Goal: Transaction & Acquisition: Complete application form

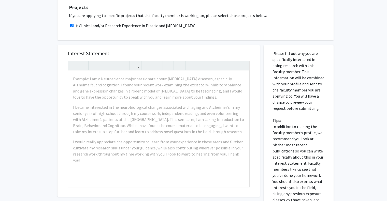
scroll to position [162, 0]
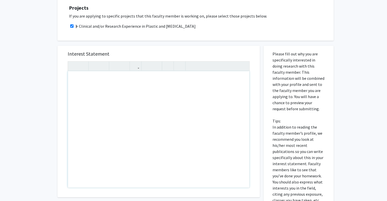
click at [172, 102] on div "Note to users with screen readers: Please press Alt+0 or Option+0 to deactivate…" at bounding box center [158, 129] width 181 height 116
paste div "Note to users with screen readers: Please press Alt+0 or Option+0 to deactivate…"
type textarea "<p>Hello Dr. Fleming,&nbsp; </p> <p>I am a freshman at JHU hoping to major in N…"
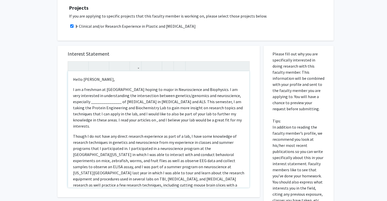
click at [94, 76] on p "Hello Dr. Fleming," at bounding box center [158, 79] width 171 height 6
type textarea "<p>Hello Dr. Manahan,&nbsp; </p> <p>I am a freshman at JHU hoping to major in N…"
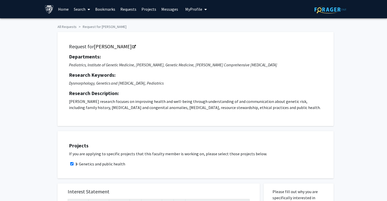
scroll to position [176, 0]
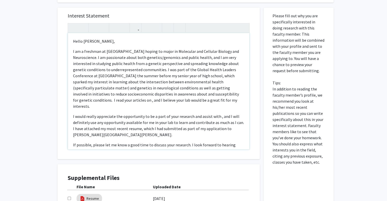
click at [196, 95] on p "I am a freshman at JHU hoping to major in Molecular and Cellular Biology and Ne…" at bounding box center [158, 78] width 171 height 61
drag, startPoint x: 104, startPoint y: 99, endPoint x: 108, endPoint y: 100, distance: 4.4
click at [108, 100] on p "I am a freshman at JHU hoping to major in Molecular and Cellular Biology and Ne…" at bounding box center [158, 78] width 171 height 61
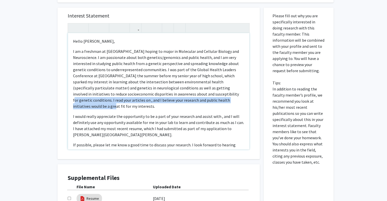
drag, startPoint x: 195, startPoint y: 95, endPoint x: 231, endPoint y: 99, distance: 36.0
click at [231, 99] on p "I am a freshman at JHU hoping to major in Molecular and Cellular Biology and Ne…" at bounding box center [158, 78] width 171 height 61
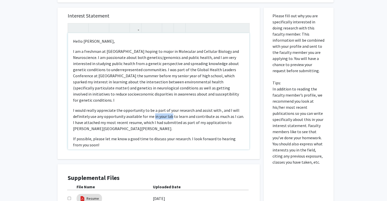
drag, startPoint x: 152, startPoint y: 110, endPoint x: 170, endPoint y: 112, distance: 18.2
click at [170, 112] on p "I would really appreciate the opportunity to be a part of your research and ass…" at bounding box center [158, 119] width 171 height 24
click at [217, 107] on p "I would really appreciate the opportunity to be a part of your research and ass…" at bounding box center [158, 119] width 171 height 24
click at [198, 107] on p "I would really appreciate the opportunity to be a part of your research and ass…" at bounding box center [158, 119] width 171 height 24
click at [222, 107] on p "I would really appreciate the opportunity to be a part of your research and/or …" at bounding box center [158, 119] width 171 height 24
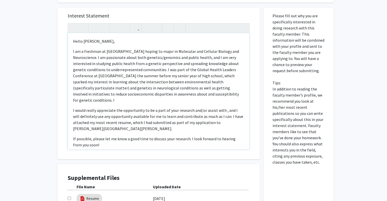
click at [212, 96] on p "I am a freshman at JHU hoping to major in Molecular and Cellular Biology and Ne…" at bounding box center [158, 75] width 171 height 55
click at [222, 108] on span "I would really appreciate the opportunity to be a part of your research and/or …" at bounding box center [158, 119] width 170 height 23
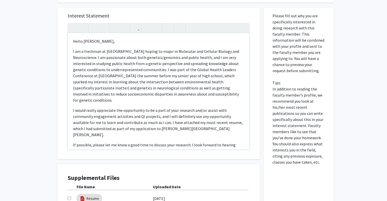
type textarea "<p>Hello Dr. Bodurtha,&nbsp; </p> <p>I am a freshman at JHU hoping to major in …"
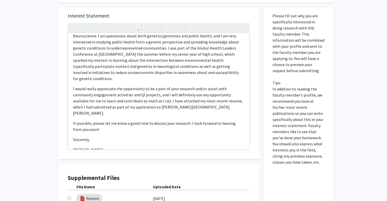
click at [186, 120] on p "If possible, please let me know a good time to discuss your research. I look fo…" at bounding box center [158, 126] width 171 height 12
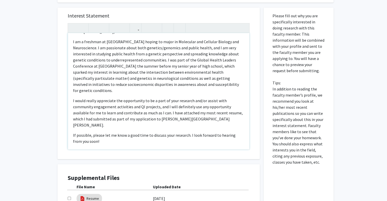
scroll to position [0, 0]
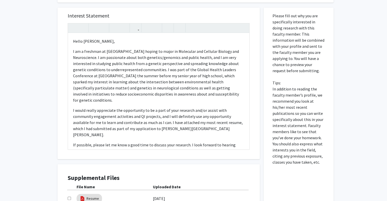
click at [255, 87] on div "Interest Statement Hello Dr. Bodurtha,   I am a freshman at JHU hoping to maj…" at bounding box center [158, 84] width 202 height 152
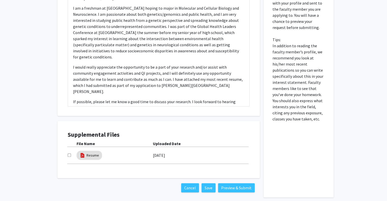
scroll to position [242, 0]
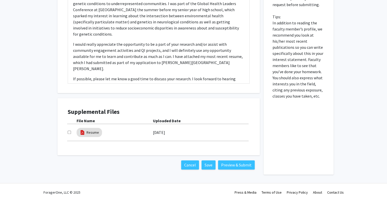
click at [70, 133] on input "checkbox" at bounding box center [69, 132] width 3 height 3
click at [119, 134] on div "Resume" at bounding box center [115, 133] width 76 height 12
click at [68, 132] on input "checkbox" at bounding box center [69, 132] width 3 height 3
checkbox input "false"
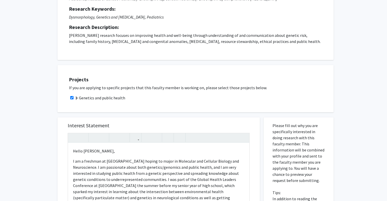
scroll to position [0, 0]
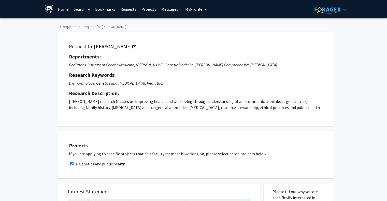
drag, startPoint x: 196, startPoint y: 7, endPoint x: 187, endPoint y: 9, distance: 9.3
click at [187, 9] on span "My Profile" at bounding box center [193, 9] width 17 height 5
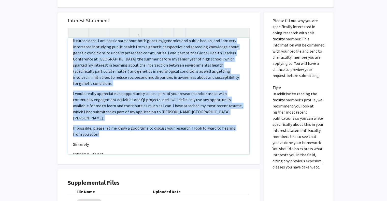
scroll to position [242, 0]
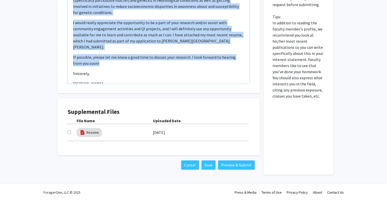
drag, startPoint x: 71, startPoint y: 105, endPoint x: 138, endPoint y: 75, distance: 72.8
click at [138, 75] on div "Hello Dr. Bodurtha,   I am a freshman at JHU hoping to major in Molecular and…" at bounding box center [158, 25] width 181 height 116
copy div "Hello Dr. Bodurtha,   I am a freshman at JHU hoping to major in Molecular and…"
click at [138, 75] on div "Hello Dr. Bodurtha,   I am a freshman at JHU hoping to major in Molecular and…" at bounding box center [158, 25] width 181 height 116
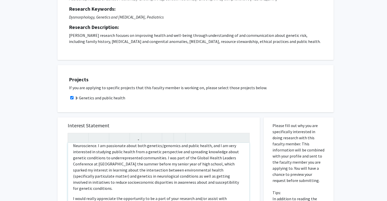
scroll to position [0, 0]
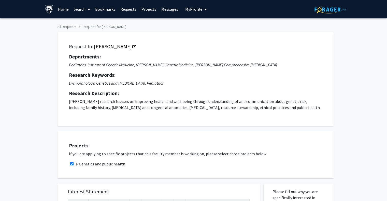
click at [197, 9] on span "My Profile" at bounding box center [193, 9] width 17 height 5
click at [63, 12] on link "Home" at bounding box center [63, 9] width 16 height 18
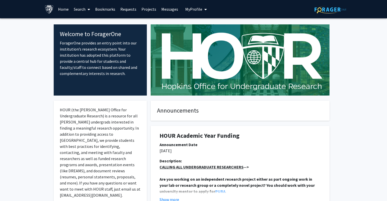
click at [188, 8] on span "My Profile" at bounding box center [193, 9] width 17 height 5
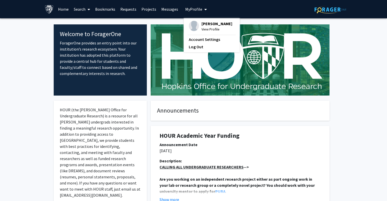
click at [209, 24] on span "[PERSON_NAME]" at bounding box center [216, 24] width 31 height 6
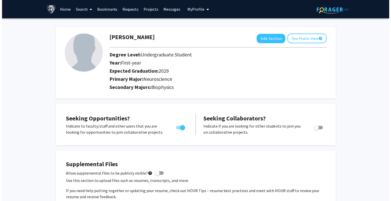
scroll to position [176, 0]
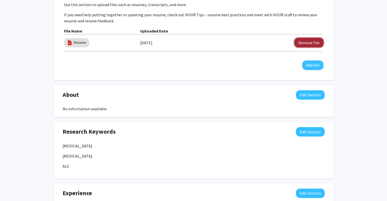
click at [312, 42] on button "Remove File" at bounding box center [308, 42] width 29 height 9
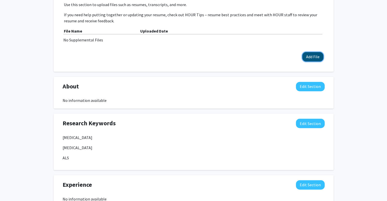
click at [314, 58] on button "Add File" at bounding box center [312, 56] width 21 height 9
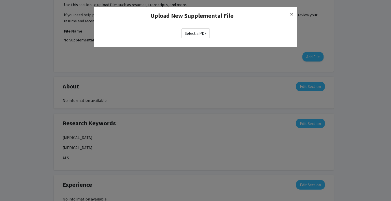
click at [202, 33] on label "Select a PDF" at bounding box center [195, 33] width 28 height 10
click at [0, 0] on input "Select a PDF" at bounding box center [0, 0] width 0 height 0
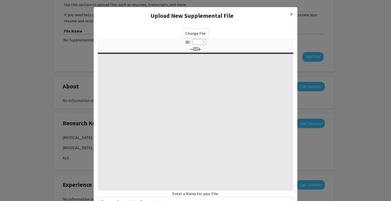
select select "custom"
type input "0"
select select "custom"
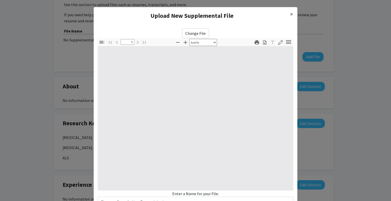
type input "1"
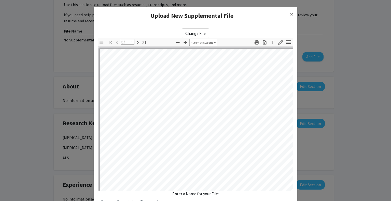
select select "auto"
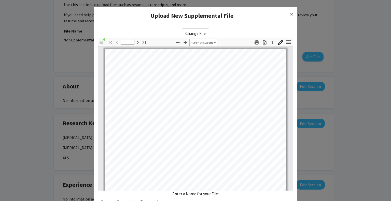
click at [198, 195] on div "Enter a Name for your File:" at bounding box center [195, 199] width 195 height 16
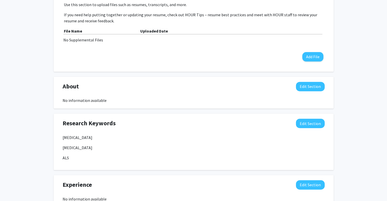
click at [168, 156] on p "ALS" at bounding box center [194, 158] width 262 height 6
click at [317, 58] on button "Add File" at bounding box center [312, 56] width 21 height 9
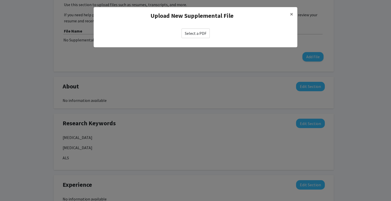
click at [195, 34] on label "Select a PDF" at bounding box center [195, 33] width 28 height 10
click at [0, 0] on input "Select a PDF" at bounding box center [0, 0] width 0 height 0
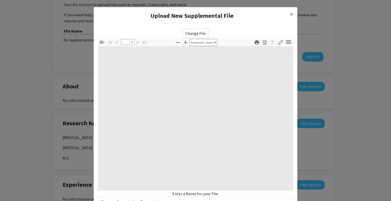
select select "custom"
type input "1"
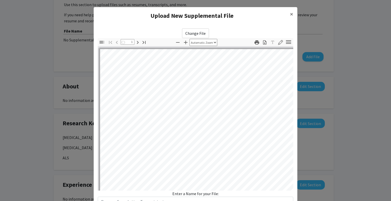
select select "auto"
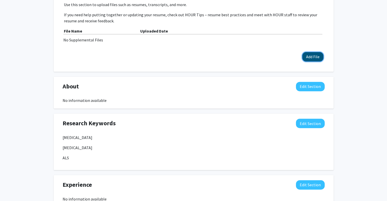
click at [316, 56] on button "Add File" at bounding box center [312, 56] width 21 height 9
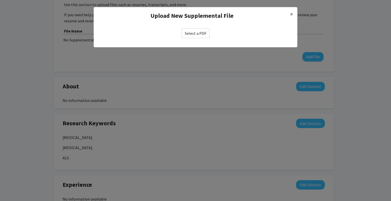
click at [188, 31] on label "Select a PDF" at bounding box center [195, 33] width 28 height 10
click at [0, 0] on input "Select a PDF" at bounding box center [0, 0] width 0 height 0
select select "custom"
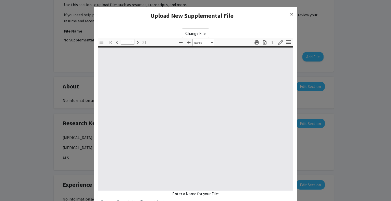
type input "0"
select select "auto"
type input "1"
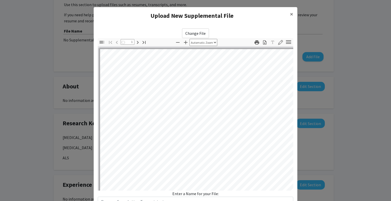
select select "auto"
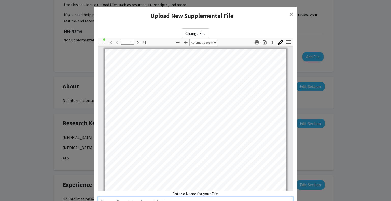
click at [153, 199] on input "text" at bounding box center [195, 202] width 195 height 10
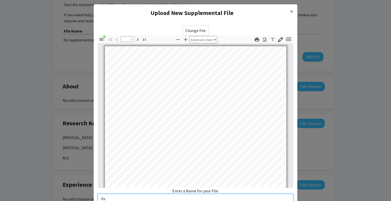
type input "R"
type input "CV/Resume"
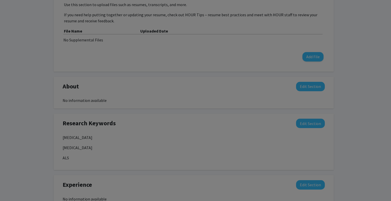
scroll to position [16, 0]
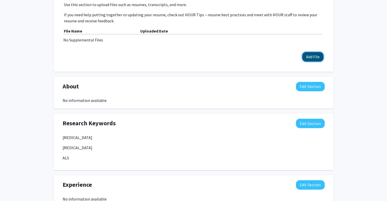
click at [312, 58] on button "Add File" at bounding box center [312, 56] width 21 height 9
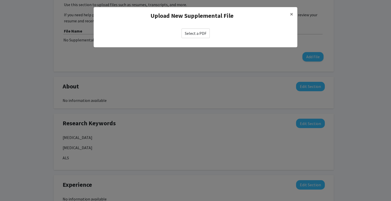
click at [199, 32] on label "Select a PDF" at bounding box center [195, 33] width 28 height 10
click at [0, 0] on input "Select a PDF" at bounding box center [0, 0] width 0 height 0
select select "custom"
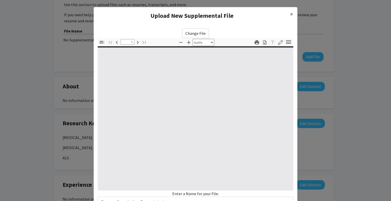
type input "0"
select select "custom"
type input "1"
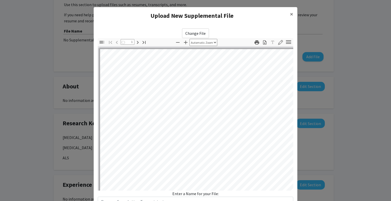
select select "auto"
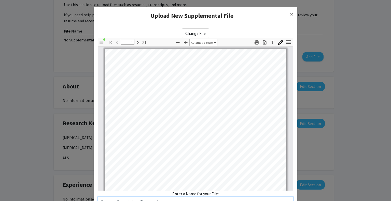
click at [154, 198] on input "text" at bounding box center [195, 202] width 195 height 10
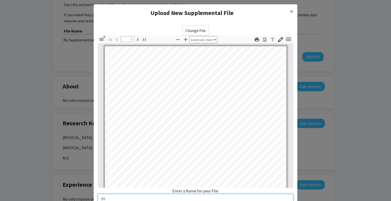
type input "S"
type input "V"
type input "CV/Resume"
click at [288, 190] on div "Enter a Name for your File: CV/Resume" at bounding box center [195, 196] width 195 height 16
type input "9"
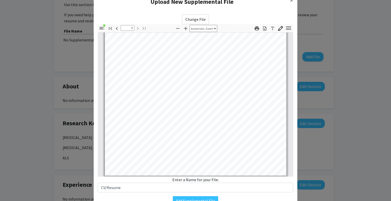
scroll to position [14, 0]
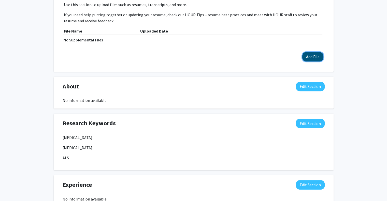
click at [310, 57] on button "Add File" at bounding box center [312, 56] width 21 height 9
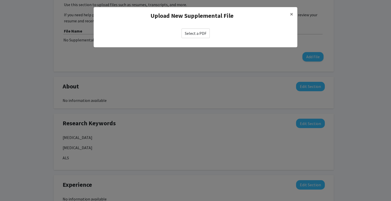
click at [198, 32] on label "Select a PDF" at bounding box center [195, 33] width 28 height 10
click at [0, 0] on input "Select a PDF" at bounding box center [0, 0] width 0 height 0
select select "custom"
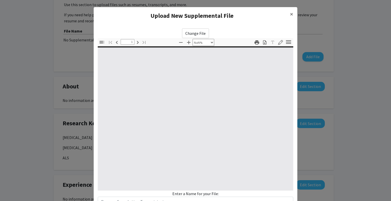
type input "0"
select select "custom"
type input "1"
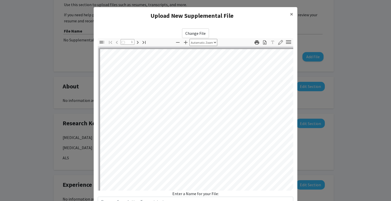
select select "auto"
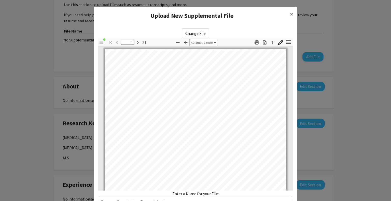
scroll to position [0, 0]
click at [205, 200] on input "text" at bounding box center [195, 202] width 195 height 10
type input "CV/Resume"
click at [110, 192] on div "Enter a Name for your File: CV/Resume" at bounding box center [195, 199] width 195 height 16
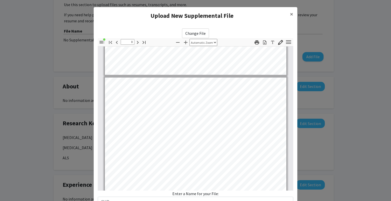
type input "9"
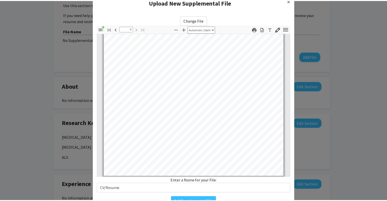
scroll to position [14, 0]
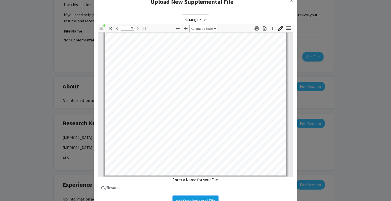
click at [205, 198] on button "Add Supplemental File" at bounding box center [195, 200] width 45 height 9
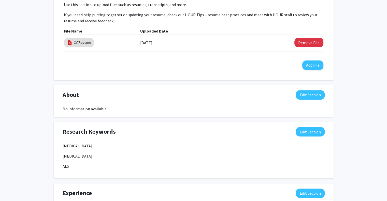
click at [366, 87] on div "Ishanvi Karthikeyan Edit Section See Public View help Degree Level: Undergradua…" at bounding box center [193, 92] width 387 height 501
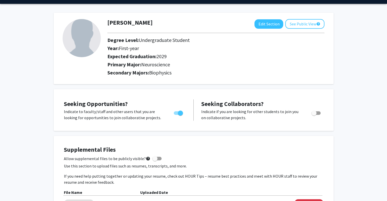
scroll to position [224, 0]
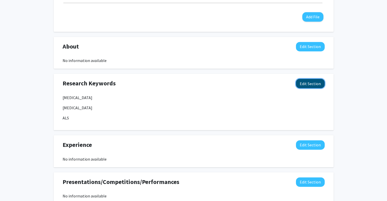
click at [305, 84] on button "Edit Section" at bounding box center [310, 83] width 29 height 9
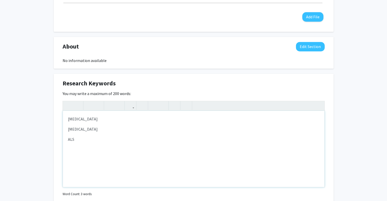
click at [67, 118] on div "Neurodegeneration Alzheimer's ALS" at bounding box center [193, 149] width 261 height 76
click at [69, 116] on div "Neurodegeneration Alzheimer's ALS" at bounding box center [193, 149] width 261 height 76
click at [87, 124] on div "Genetics/Genomics Neurodegeneration Alzheimer's ALS" at bounding box center [193, 149] width 261 height 76
click at [79, 128] on div "Genetics/Genomics Neurodegeneration Alzheimer's ALS" at bounding box center [193, 149] width 261 height 76
click at [80, 154] on p "Neurodegeneration Alzheimer's ALS" at bounding box center [193, 169] width 251 height 33
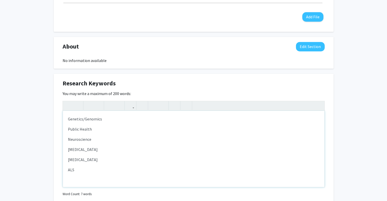
click at [89, 178] on div "Genetics/Genomics Public Health Neuroscience Neurodegeneration Alzheimer's ALS" at bounding box center [193, 149] width 261 height 76
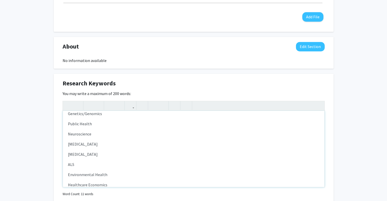
click at [103, 166] on p "ALS" at bounding box center [193, 164] width 251 height 6
type textarea "<p>Genetics/Genomics</p><p>Public Health</p><p>Neuroscience</p><p><p><p>Neurode…"
click at [357, 113] on div "Ishanvi Karthikeyan Edit Section See Public View help Degree Level: Undergradua…" at bounding box center [193, 87] width 387 height 587
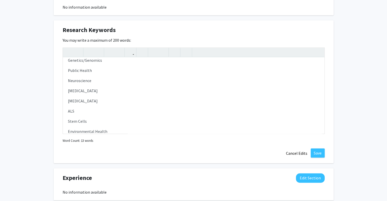
scroll to position [306, 0]
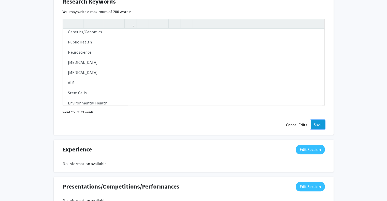
click at [319, 124] on button "Save" at bounding box center [317, 124] width 14 height 9
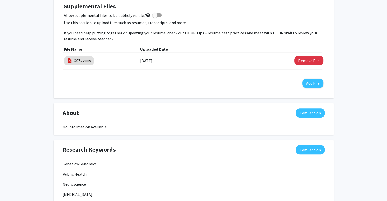
scroll to position [126, 0]
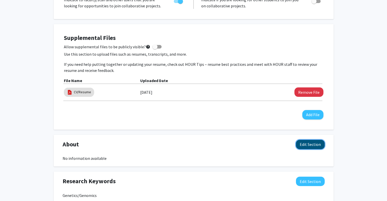
click at [311, 143] on button "Edit Section" at bounding box center [310, 144] width 29 height 9
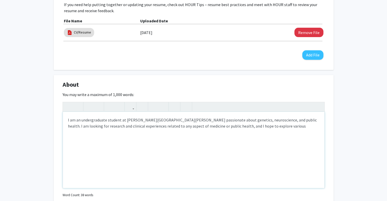
scroll to position [187, 0]
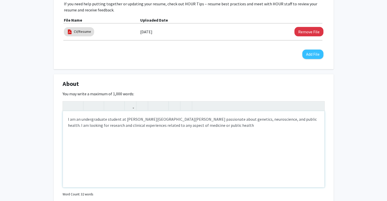
click at [253, 119] on div "I am an undergraduate student at Johns Hopkins passionate about genetics, neuro…" at bounding box center [193, 149] width 261 height 76
drag, startPoint x: 158, startPoint y: 125, endPoint x: 186, endPoint y: 123, distance: 28.3
click at [186, 123] on div "I am an undergraduate student at Johns Hopkins passionate about genetics, neuro…" at bounding box center [193, 149] width 261 height 76
click at [131, 124] on div "I am an undergraduate student at Johns Hopkins passionate about genetics, neuro…" at bounding box center [193, 149] width 261 height 76
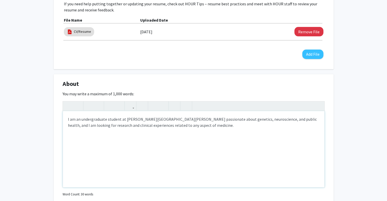
click at [158, 128] on div "I am an undergraduate student at Johns Hopkins passionate about genetics, neuro…" at bounding box center [193, 149] width 261 height 76
click at [170, 125] on div "I am an undergraduate student at Johns Hopkins passionate about genetics, neuro…" at bounding box center [193, 149] width 261 height 76
click at [370, 93] on div "Ishanvi Karthikeyan Edit Section See Public View help Degree Level: Undergradua…" at bounding box center [193, 156] width 387 height 650
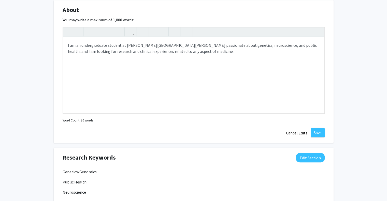
scroll to position [264, 0]
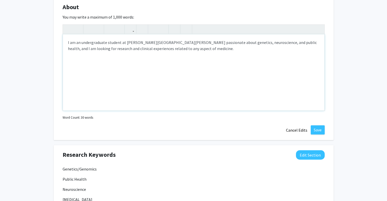
click at [179, 49] on div "I am an undergraduate student at Johns Hopkins passionate about genetics, neuro…" at bounding box center [193, 72] width 261 height 76
type textarea "I am an undergraduate student at Johns Hopkins passionate about genetics, neuro…"
click at [314, 129] on button "Save" at bounding box center [317, 129] width 14 height 9
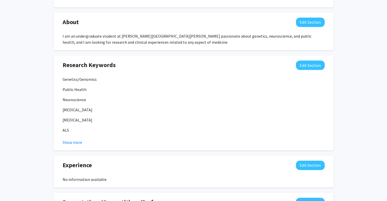
scroll to position [247, 0]
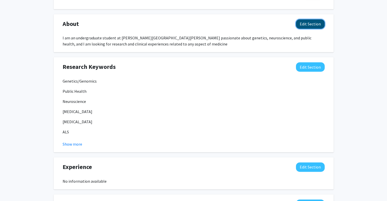
click at [311, 21] on button "Edit Section" at bounding box center [310, 23] width 29 height 9
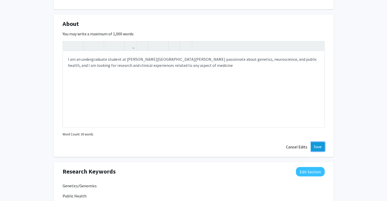
click at [319, 149] on button "Save" at bounding box center [317, 146] width 14 height 9
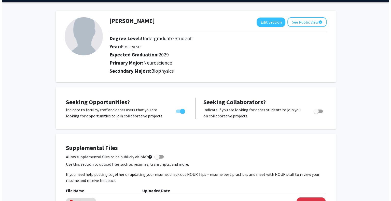
scroll to position [0, 0]
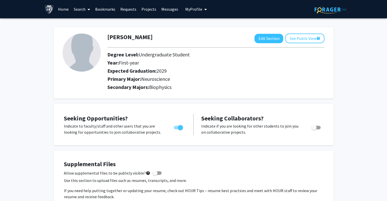
click at [126, 8] on link "Requests" at bounding box center [128, 9] width 21 height 18
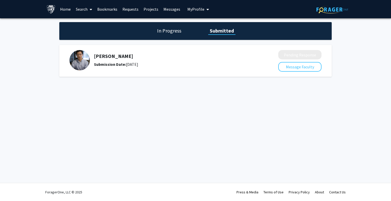
click at [134, 9] on link "Requests" at bounding box center [130, 9] width 21 height 18
click at [168, 33] on h1 "In Progress" at bounding box center [168, 30] width 27 height 7
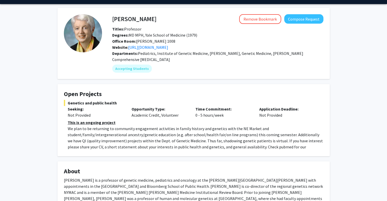
scroll to position [190, 0]
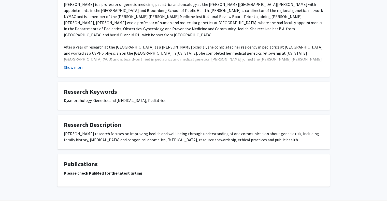
click at [74, 69] on button "Show more" at bounding box center [74, 67] width 20 height 6
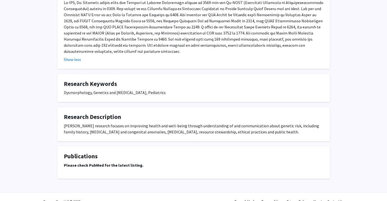
scroll to position [268, 0]
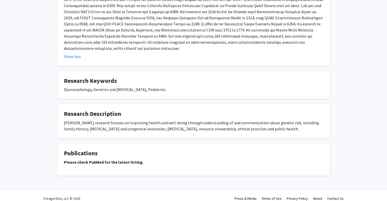
click at [64, 53] on button "Show less" at bounding box center [72, 56] width 17 height 6
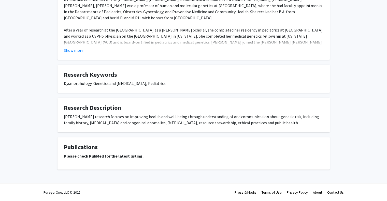
drag, startPoint x: 346, startPoint y: 118, endPoint x: 357, endPoint y: 98, distance: 23.4
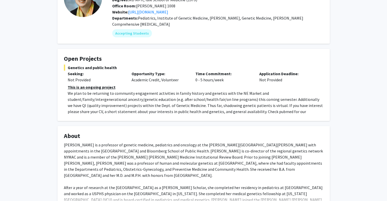
scroll to position [13, 0]
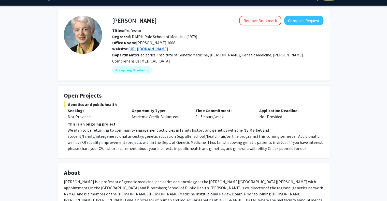
click at [168, 49] on link "https://www.hopkinsmedicine.org/institute-genetic-medicine/" at bounding box center [148, 48] width 40 height 5
drag, startPoint x: 384, startPoint y: 87, endPoint x: 390, endPoint y: 102, distance: 16.1
click at [387, 102] on html "Skip navigation Home Search Bookmarks Requests Projects Messages My Profile Ish…" at bounding box center [193, 87] width 387 height 201
click at [374, 108] on div "Joann Bodurtha Remove Bookmark Compose Request Titles: Professor Degrees: MD MP…" at bounding box center [193, 193] width 387 height 375
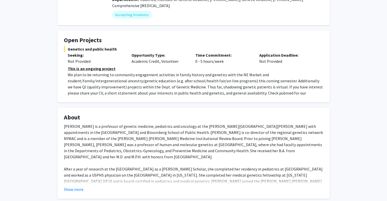
scroll to position [70, 0]
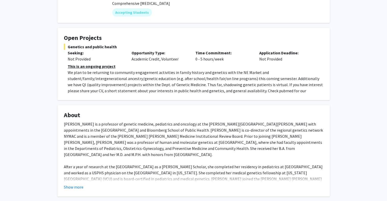
click at [69, 191] on fg-card "About Dr. Joann Bodurtha is a professor of genetic medicine, pediatrics and onc…" at bounding box center [193, 150] width 272 height 91
click at [77, 187] on button "Show more" at bounding box center [74, 187] width 20 height 6
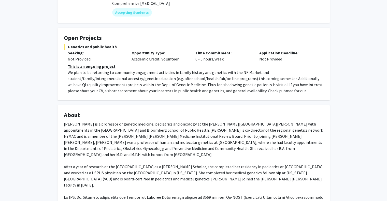
click at [378, 180] on div "Joann Bodurtha Remove Bookmark Compose Request Titles: Professor Degrees: MD MP…" at bounding box center [193, 169] width 387 height 442
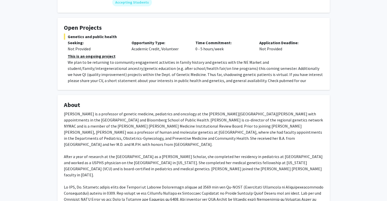
scroll to position [0, 0]
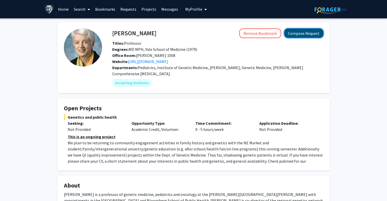
click at [293, 32] on button "Compose Request" at bounding box center [303, 32] width 39 height 9
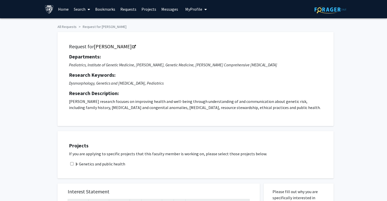
click at [72, 164] on input "checkbox" at bounding box center [71, 163] width 3 height 3
checkbox input "true"
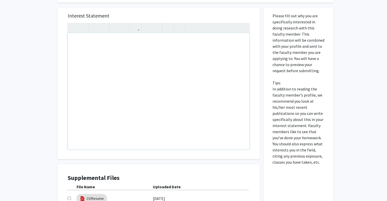
click at [156, 110] on div "Note to users with screen readers: Please press Alt+0 or Option+0 to deactivate…" at bounding box center [158, 91] width 181 height 116
paste div "Note to users with screen readers: Please press Alt+0 or Option+0 to deactivate…"
type textarea "<p>Hello Dr. Bodurtha, </p> <p>I am a freshman at JHU hoping to major in Molecu…"
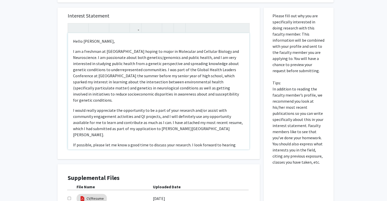
click at [156, 110] on p "I would really appreciate the opportunity to be a part of your research and/or …" at bounding box center [158, 122] width 171 height 31
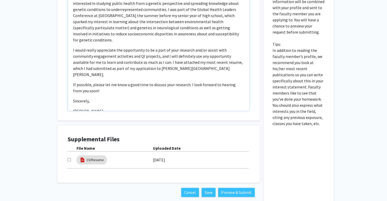
scroll to position [219, 0]
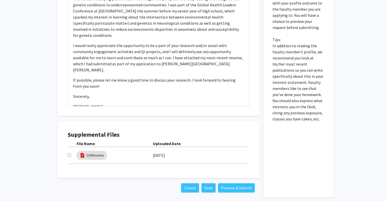
click at [65, 154] on div "Supplemental Files File Name Uploaded Date CV/Resume 09/16/2025" at bounding box center [159, 149] width 192 height 47
click at [70, 156] on input "checkbox" at bounding box center [69, 155] width 3 height 3
checkbox input "true"
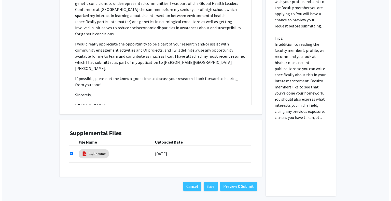
scroll to position [224, 0]
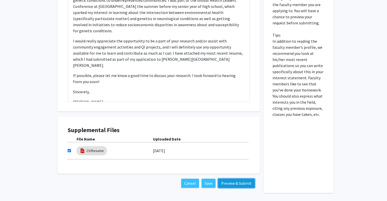
click at [230, 182] on button "Preview & Submit" at bounding box center [236, 183] width 37 height 9
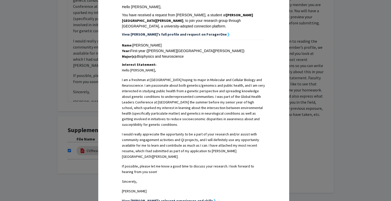
scroll to position [151, 0]
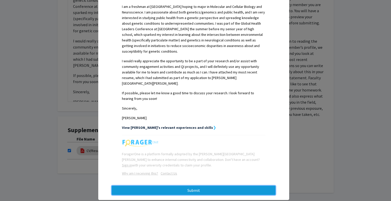
click at [203, 186] on button "Submit" at bounding box center [194, 190] width 164 height 9
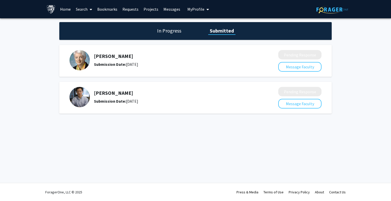
click at [101, 93] on h5 "Jiou Wang" at bounding box center [172, 93] width 157 height 6
click at [83, 97] on img at bounding box center [79, 97] width 20 height 20
click at [84, 95] on img at bounding box center [79, 97] width 20 height 20
click at [169, 10] on link "Messages" at bounding box center [172, 9] width 22 height 18
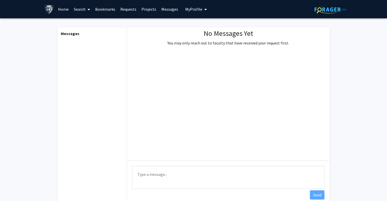
click at [120, 9] on link "Requests" at bounding box center [128, 9] width 21 height 18
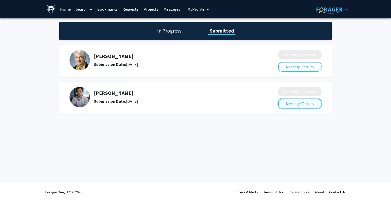
click at [295, 103] on button "Message Faculty" at bounding box center [299, 104] width 43 height 10
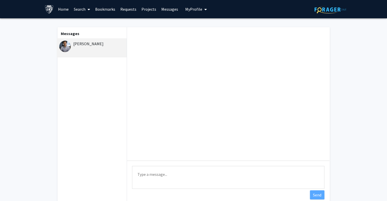
click at [94, 41] on div "Jiou Wang" at bounding box center [92, 44] width 66 height 6
click at [359, 50] on fg-messaging "Messages Jiou Wang Type a message Send" at bounding box center [193, 117] width 387 height 198
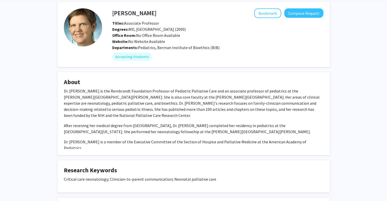
scroll to position [20, 0]
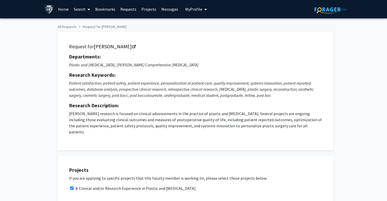
scroll to position [162, 0]
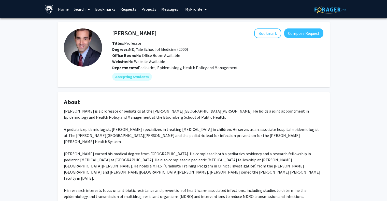
scroll to position [17, 0]
